Goal: Answer question/provide support: Share knowledge or assist other users

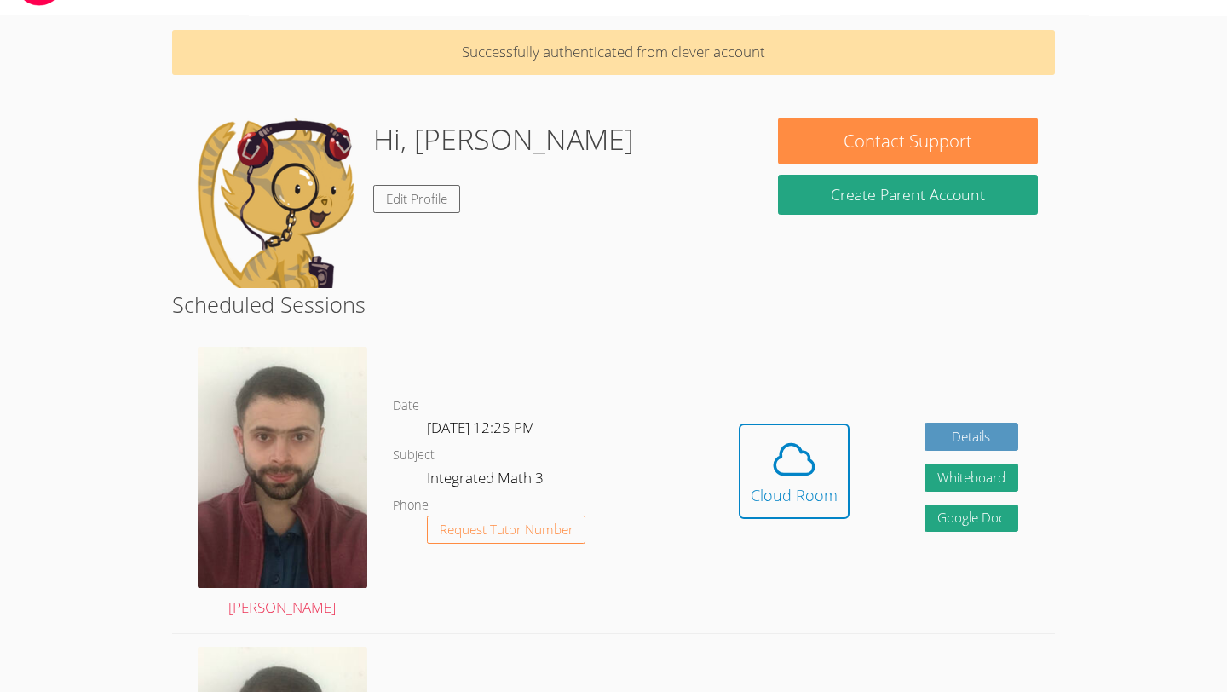
scroll to position [59, 0]
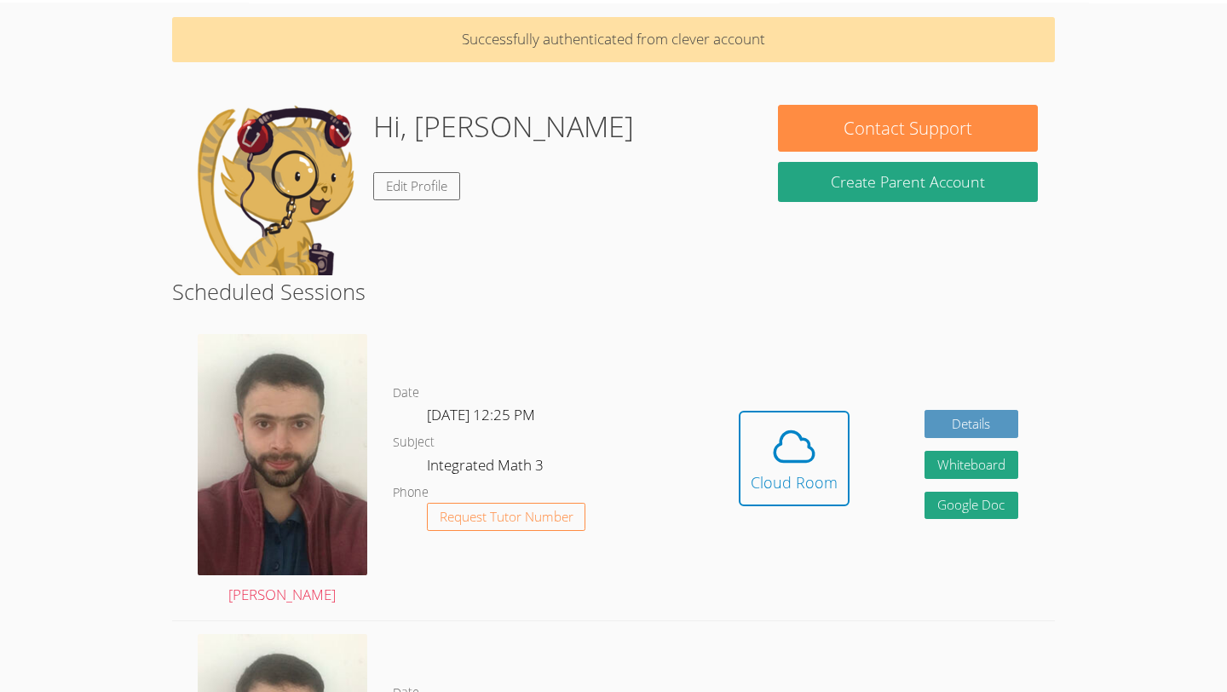
drag, startPoint x: 1227, startPoint y: 165, endPoint x: 1079, endPoint y: 274, distance: 183.4
click at [1079, 274] on body "Home Programs Sessions Tutors Messages Billing Logout Ashlynn Successfully auth…" at bounding box center [613, 287] width 1227 height 692
click at [827, 452] on span at bounding box center [794, 447] width 87 height 48
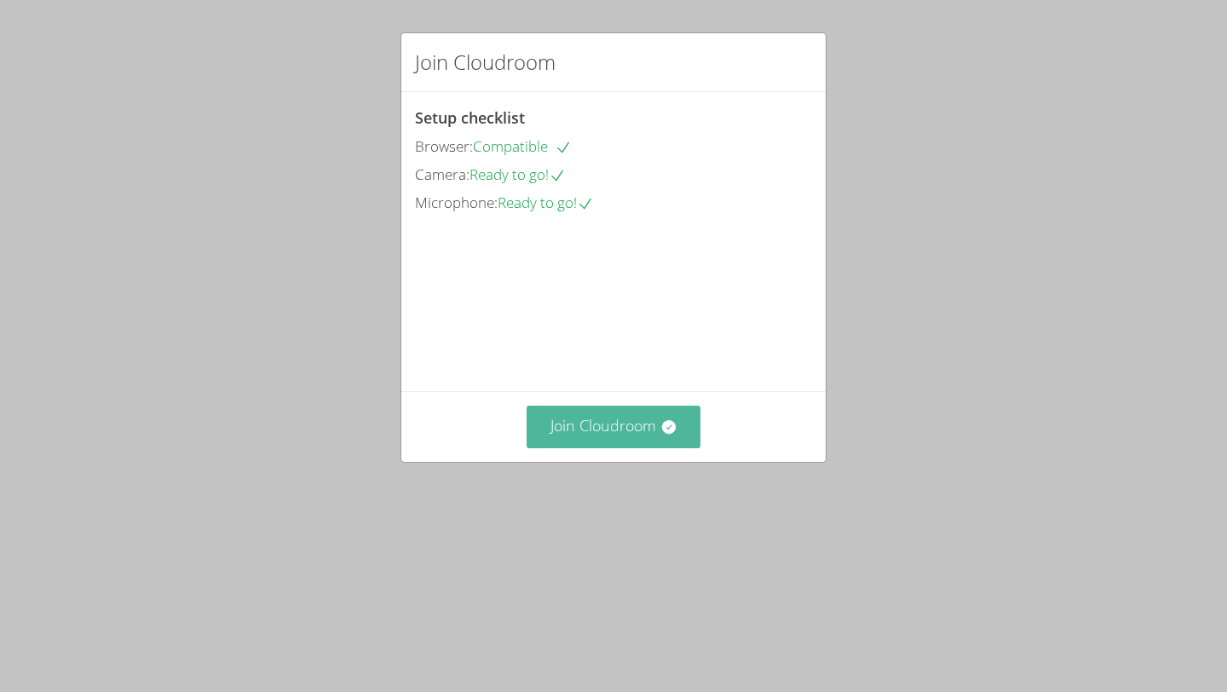
click at [614, 447] on button "Join Cloudroom" at bounding box center [614, 427] width 175 height 42
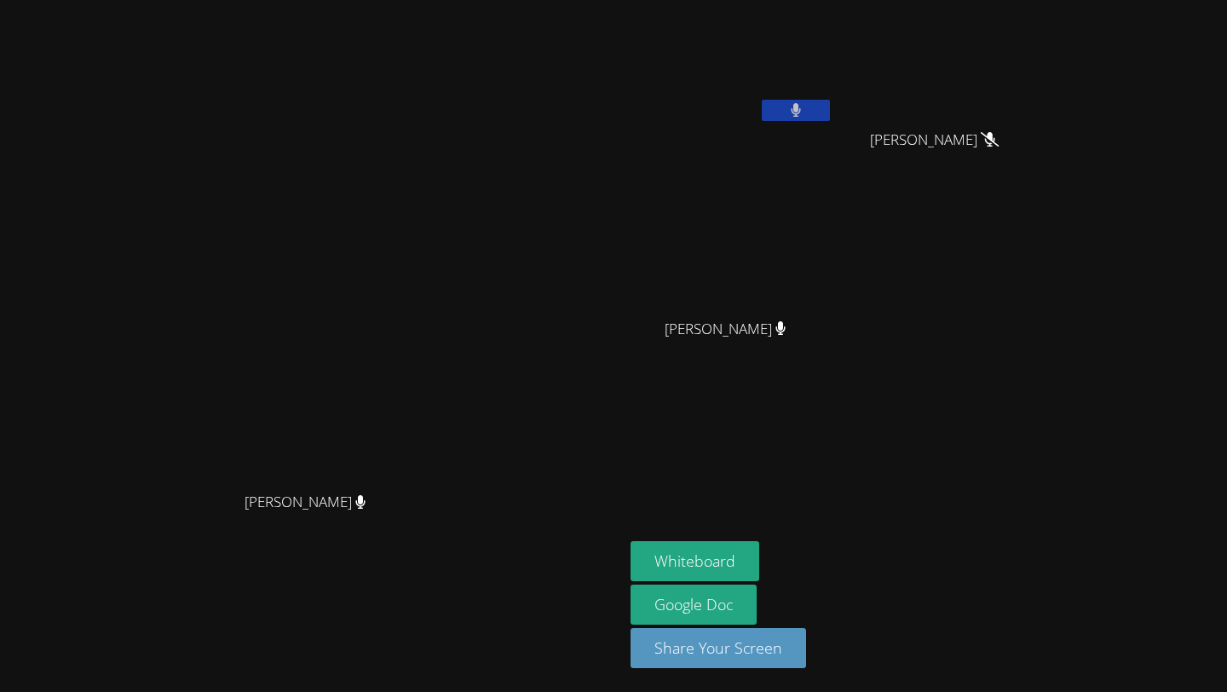
click at [830, 107] on button at bounding box center [796, 110] width 68 height 21
click at [805, 107] on icon at bounding box center [796, 110] width 18 height 14
click at [830, 107] on button at bounding box center [796, 110] width 68 height 21
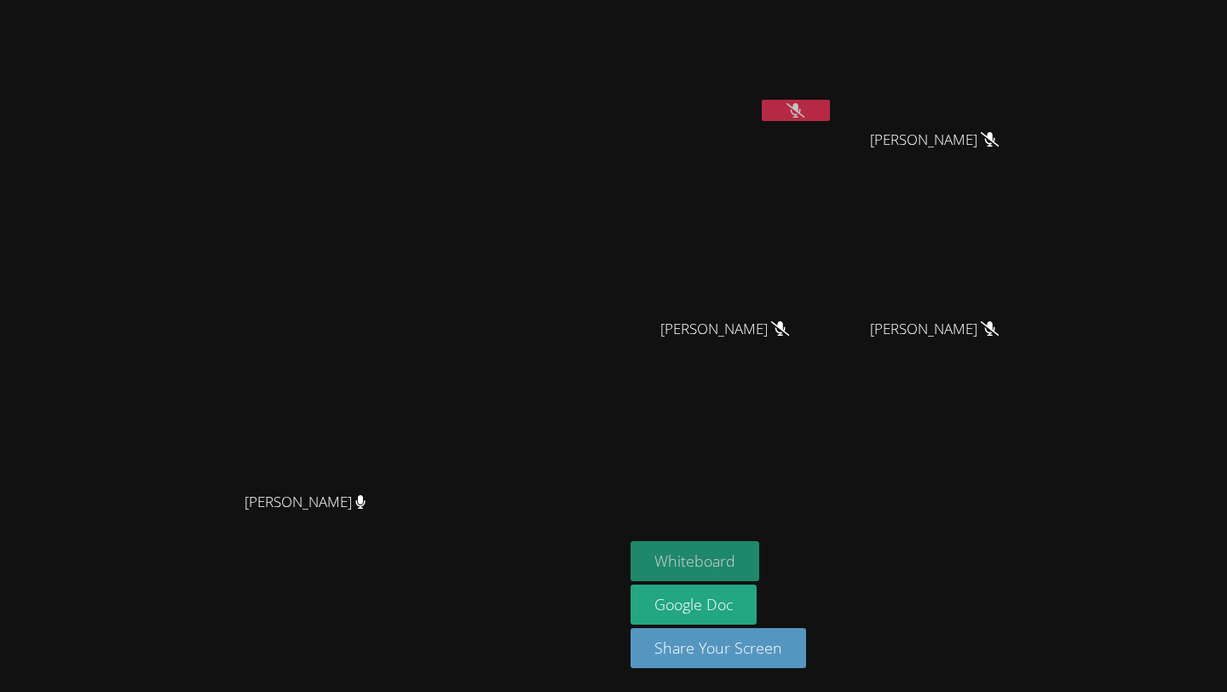
click at [759, 555] on button "Whiteboard" at bounding box center [695, 561] width 129 height 40
click at [830, 103] on button at bounding box center [796, 110] width 68 height 21
click at [805, 113] on icon at bounding box center [796, 110] width 18 height 14
click at [802, 113] on icon at bounding box center [796, 110] width 11 height 14
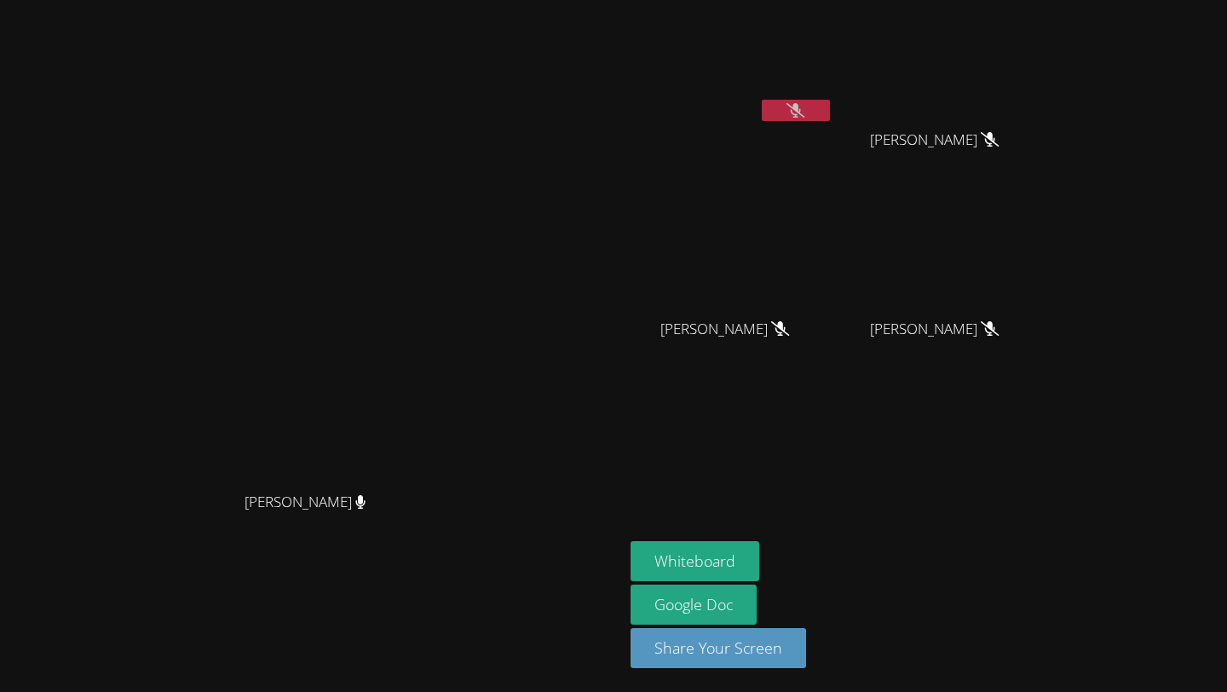
click at [830, 116] on button at bounding box center [796, 110] width 68 height 21
click at [830, 108] on button at bounding box center [796, 110] width 68 height 21
click at [805, 108] on icon at bounding box center [796, 110] width 18 height 14
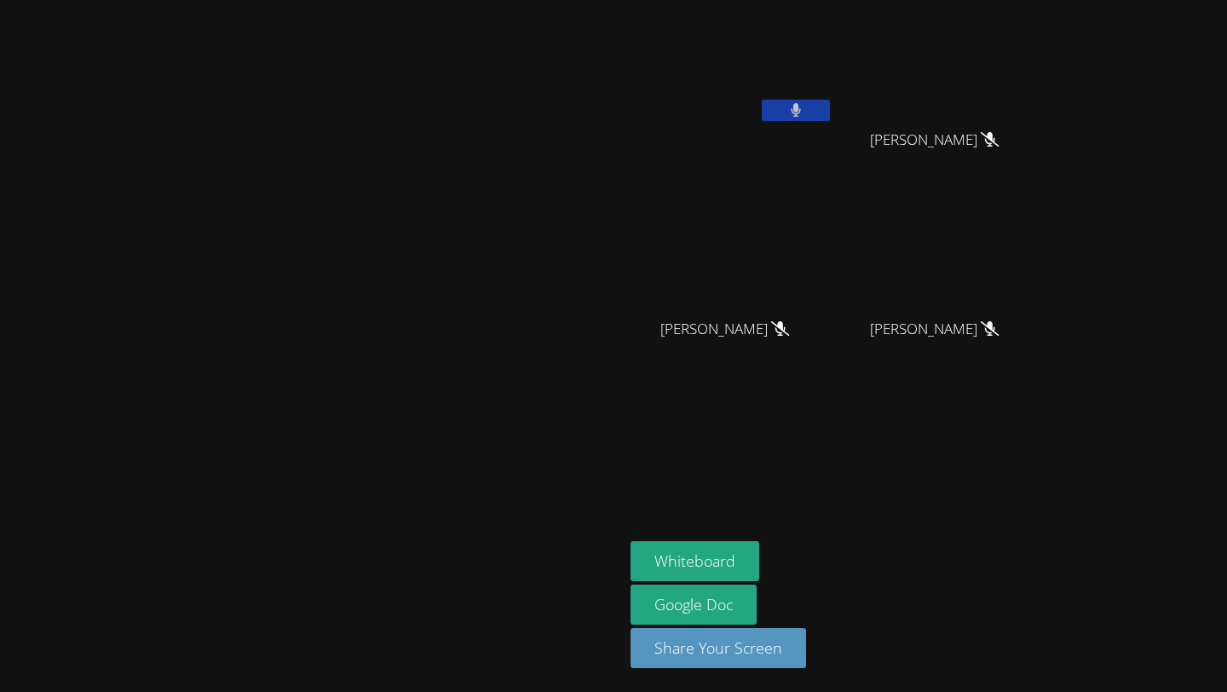
click at [801, 108] on icon at bounding box center [796, 110] width 10 height 14
click at [805, 108] on icon at bounding box center [796, 110] width 18 height 14
click at [801, 108] on icon at bounding box center [796, 110] width 10 height 14
click at [805, 108] on icon at bounding box center [796, 110] width 18 height 14
click at [801, 108] on icon at bounding box center [796, 110] width 10 height 14
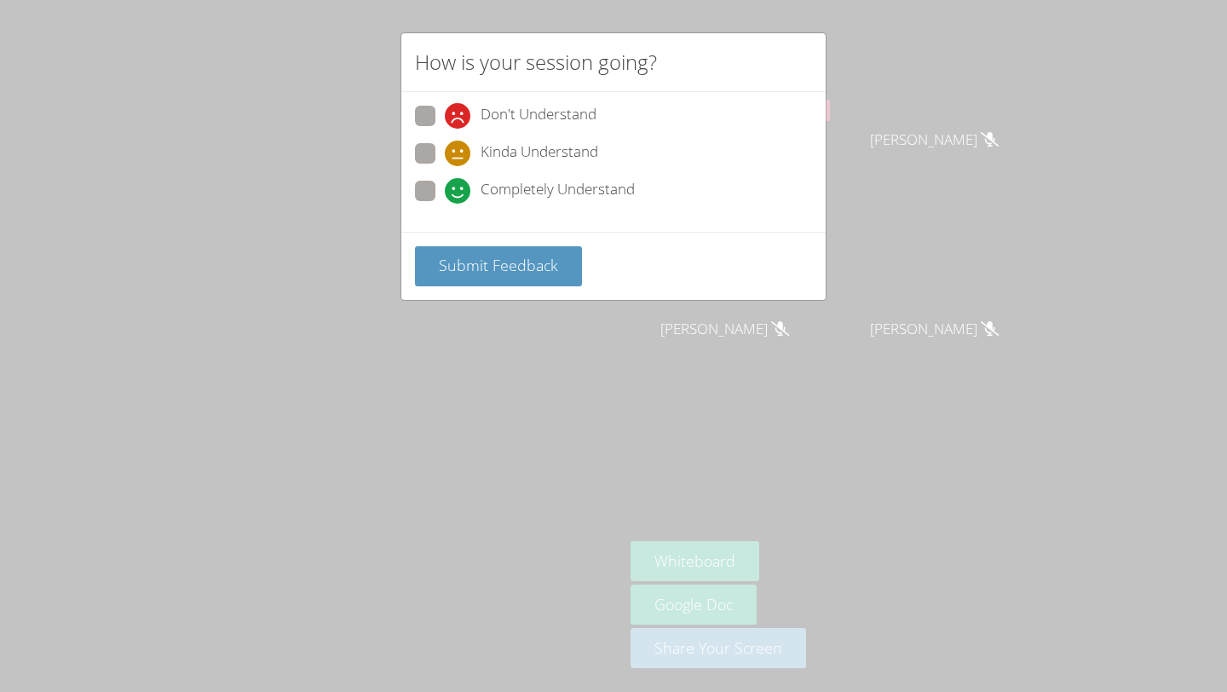
click at [419, 200] on label "Completely Understand" at bounding box center [525, 192] width 220 height 23
click at [445, 195] on input "Completely Understand" at bounding box center [452, 188] width 14 height 14
radio input "true"
click at [459, 254] on button "Submit Feedback" at bounding box center [498, 266] width 167 height 40
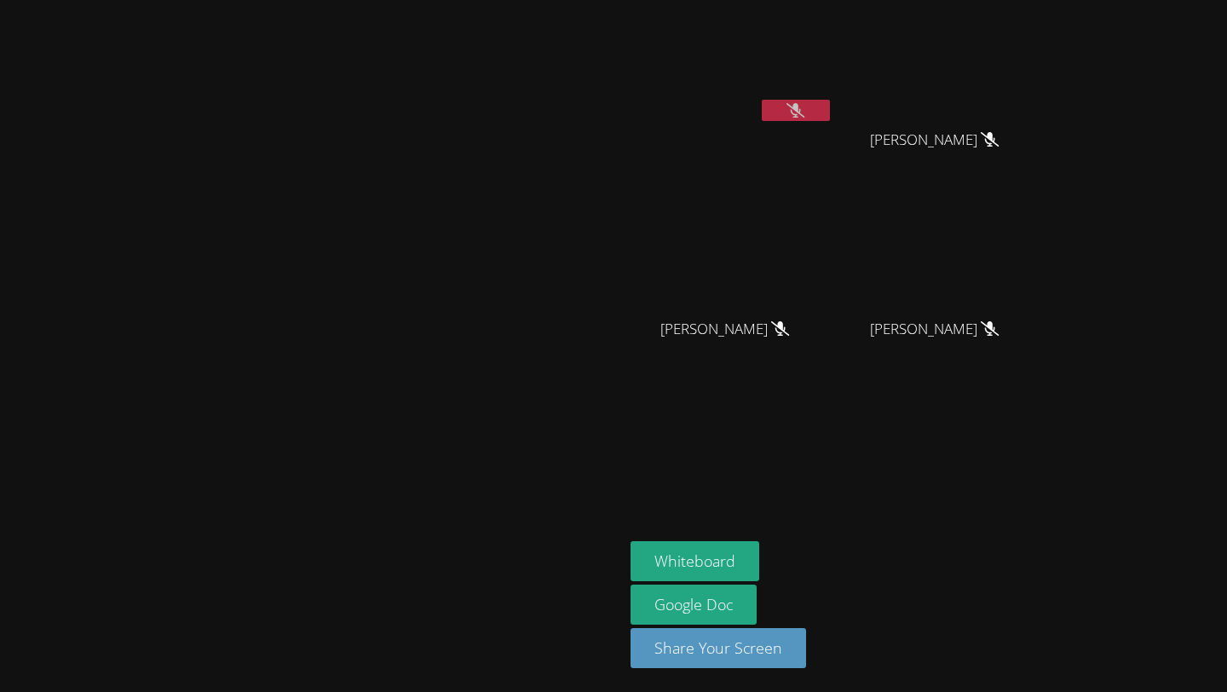
click at [830, 109] on button at bounding box center [796, 110] width 68 height 21
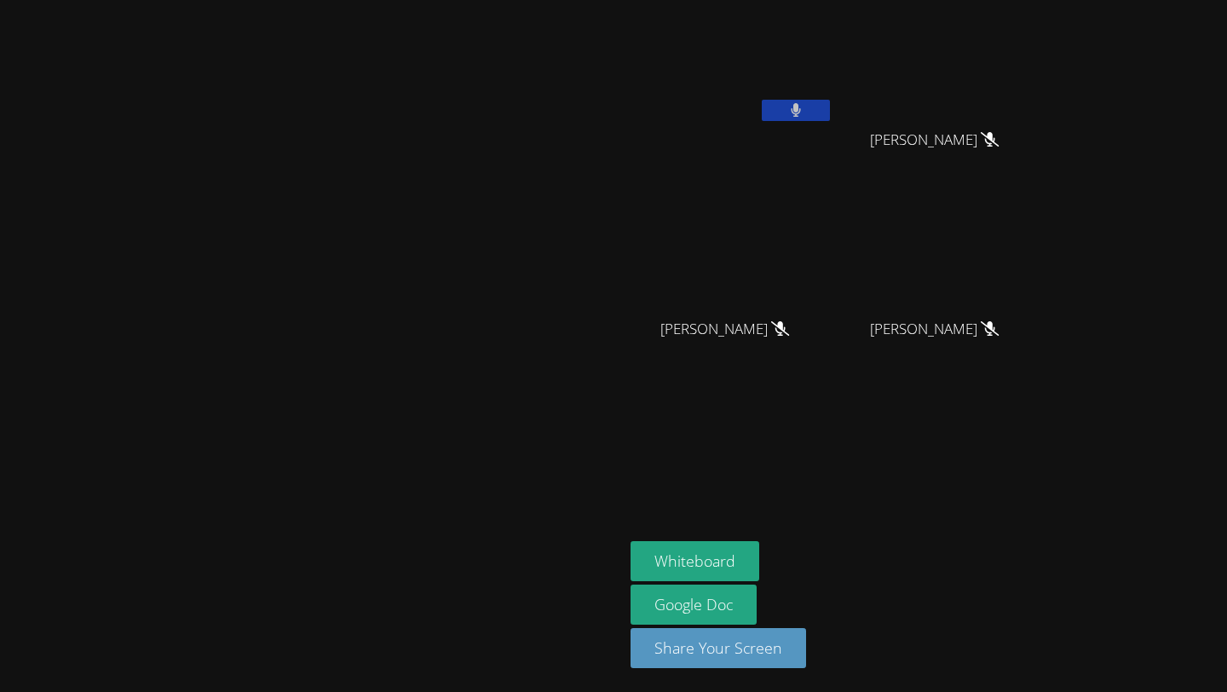
click at [830, 109] on button at bounding box center [796, 110] width 68 height 21
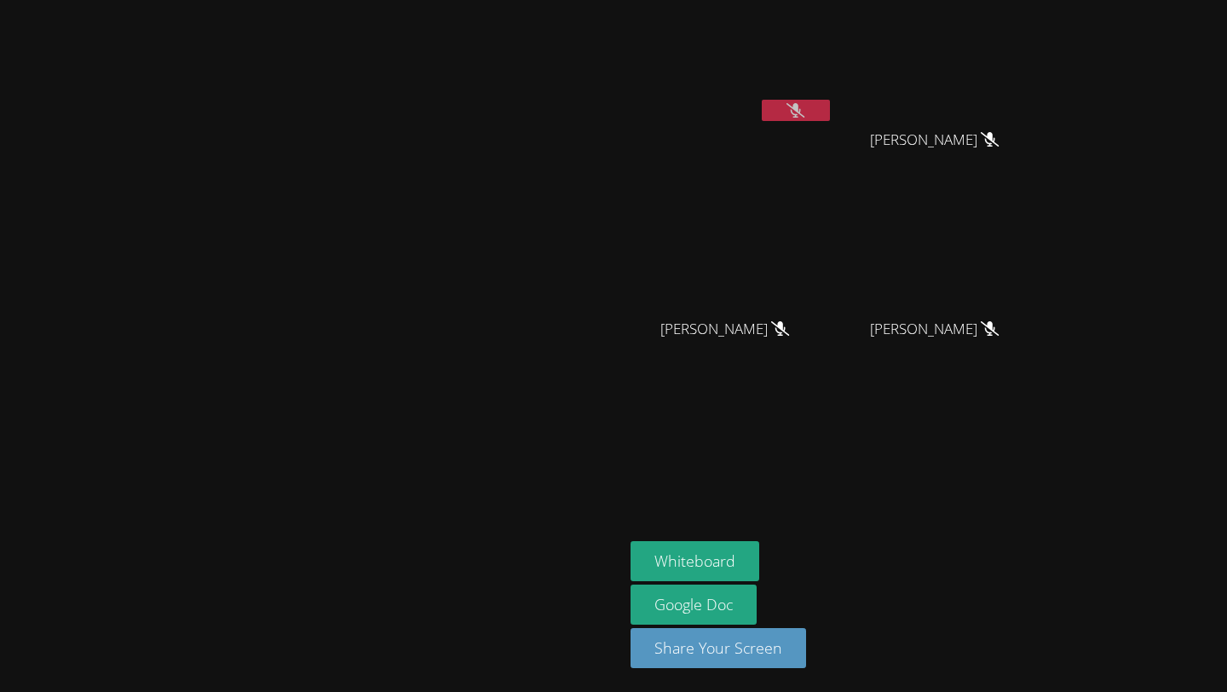
click at [830, 109] on button at bounding box center [796, 110] width 68 height 21
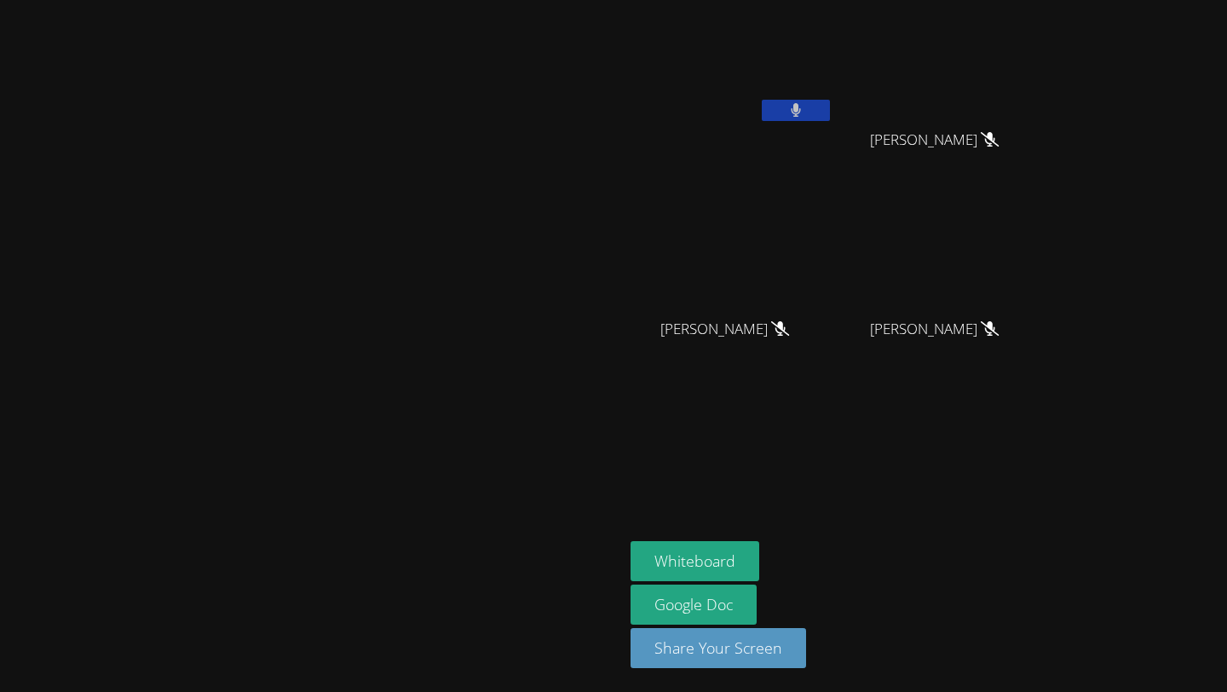
click at [830, 109] on button at bounding box center [796, 110] width 68 height 21
click at [830, 112] on button at bounding box center [796, 110] width 68 height 21
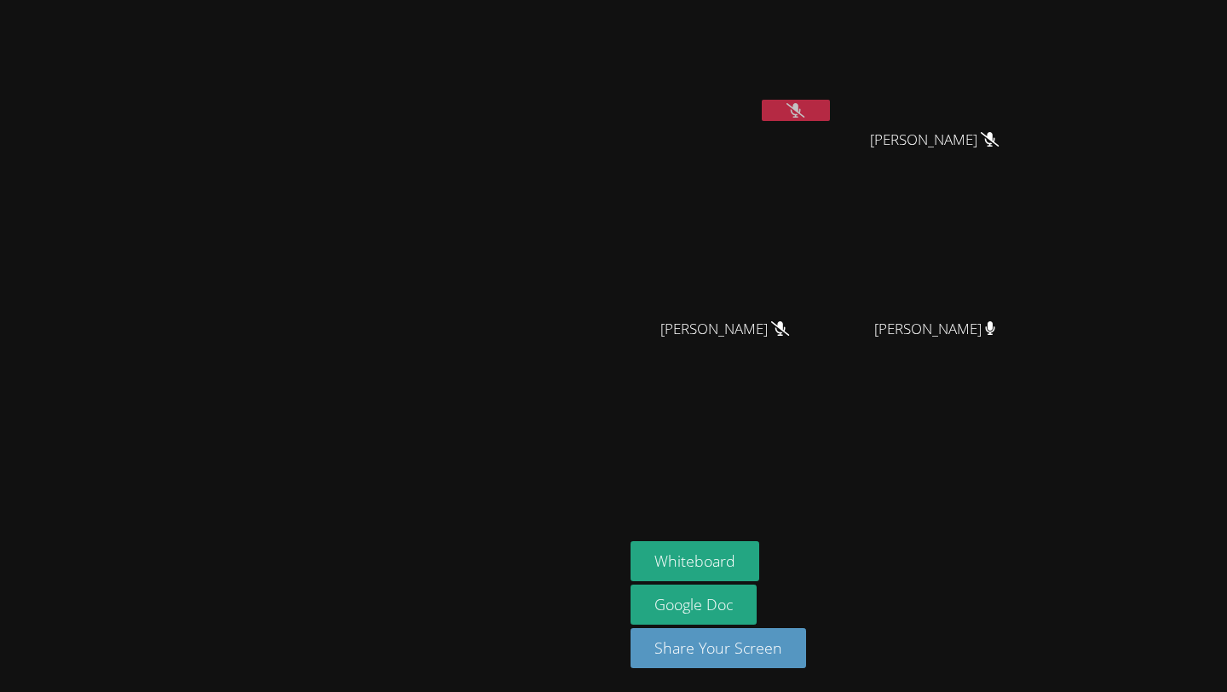
click at [440, 141] on video at bounding box center [312, 312] width 256 height 343
